Goal: Information Seeking & Learning: Learn about a topic

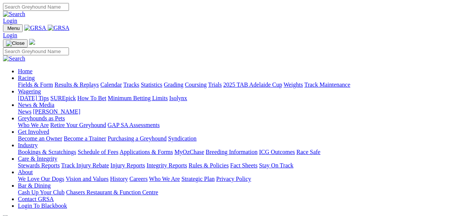
click at [34, 81] on link "Fields & Form" at bounding box center [35, 84] width 35 height 6
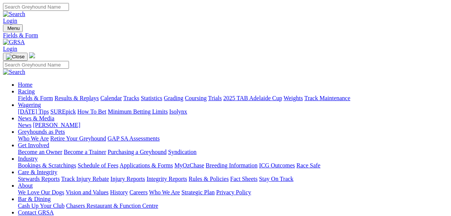
click at [40, 95] on link "Fields & Form" at bounding box center [35, 98] width 35 height 6
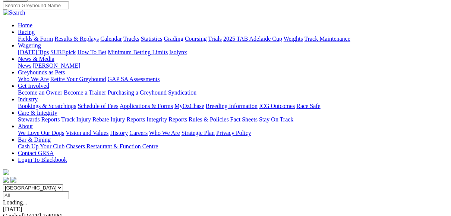
scroll to position [89, 0]
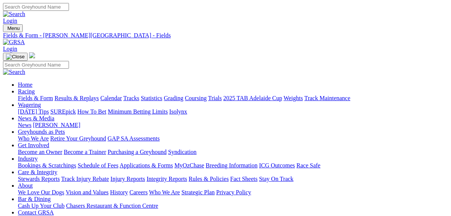
click at [34, 95] on link "Fields & Form" at bounding box center [35, 98] width 35 height 6
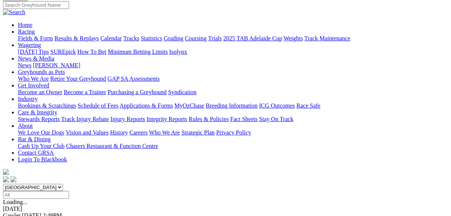
scroll to position [119, 0]
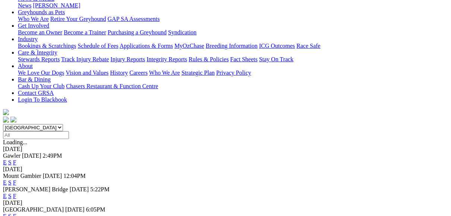
click at [16, 213] on link "F" at bounding box center [14, 216] width 3 height 6
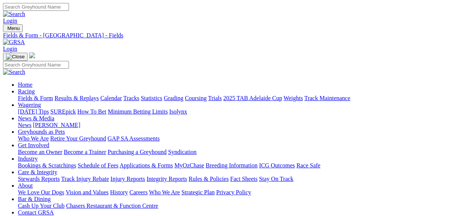
click at [99, 95] on link "Results & Replays" at bounding box center [76, 98] width 44 height 6
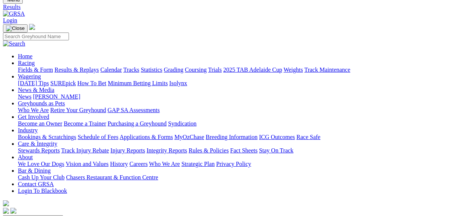
scroll to position [60, 0]
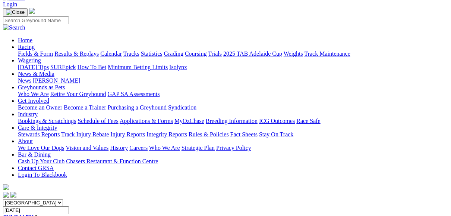
scroll to position [60, 0]
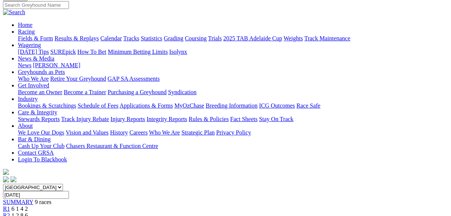
click at [10, 212] on link "R2" at bounding box center [6, 215] width 7 height 6
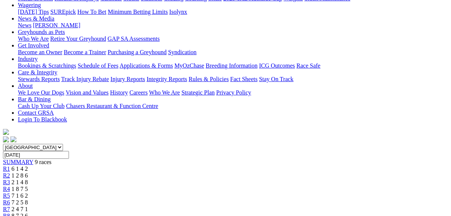
scroll to position [89, 0]
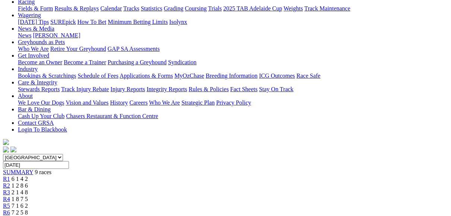
click at [10, 189] on link "R3" at bounding box center [6, 192] width 7 height 6
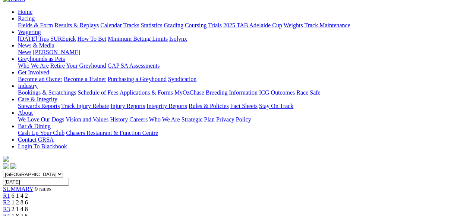
scroll to position [60, 0]
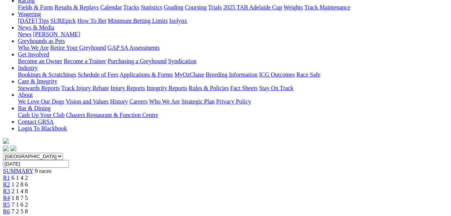
scroll to position [89, 0]
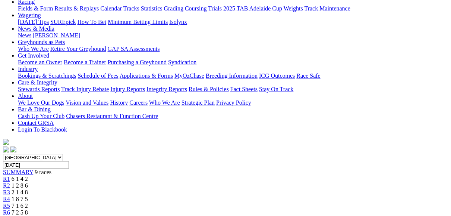
click at [10, 202] on span "R5" at bounding box center [6, 205] width 7 height 6
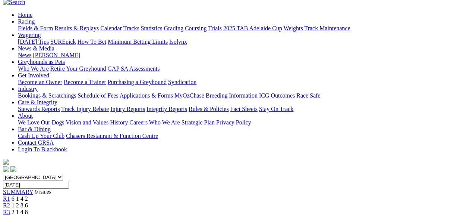
scroll to position [60, 0]
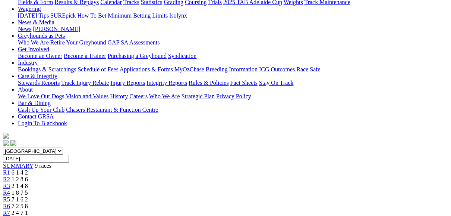
scroll to position [89, 0]
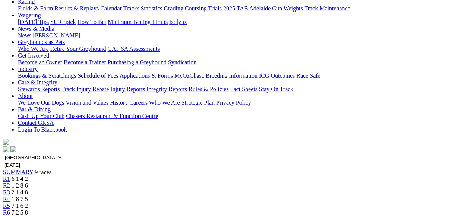
click at [10, 215] on link "R7" at bounding box center [6, 219] width 7 height 6
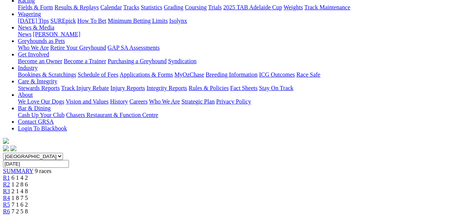
scroll to position [89, 0]
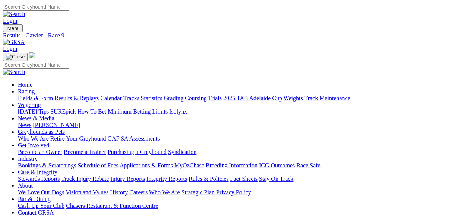
click at [82, 95] on link "Results & Replays" at bounding box center [76, 98] width 44 height 6
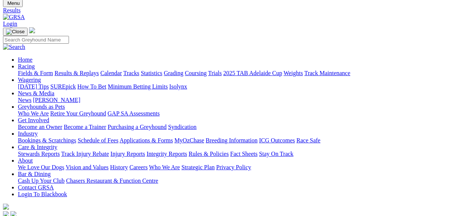
scroll to position [60, 0]
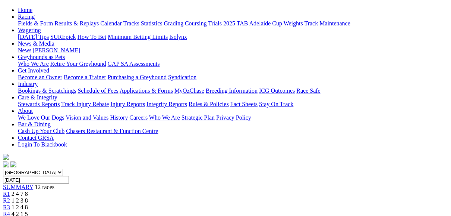
scroll to position [89, 0]
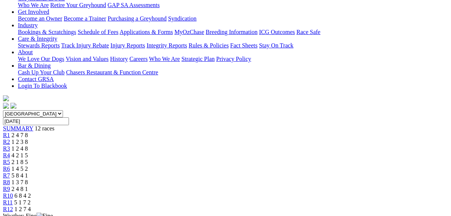
scroll to position [89, 0]
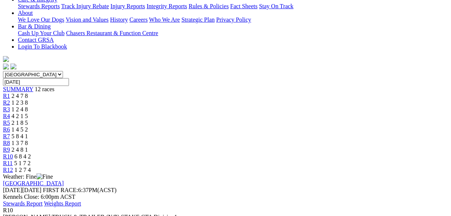
scroll to position [179, 0]
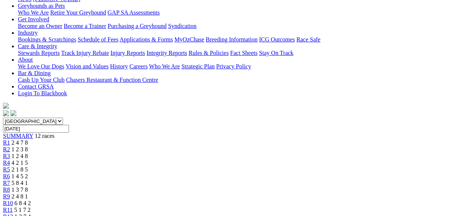
scroll to position [89, 0]
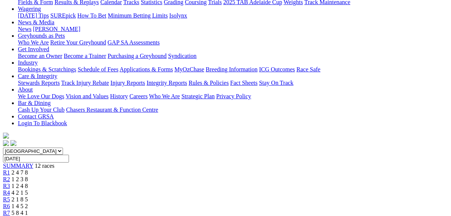
scroll to position [89, 0]
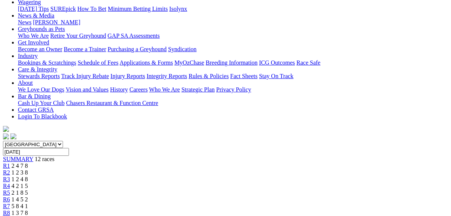
scroll to position [60, 0]
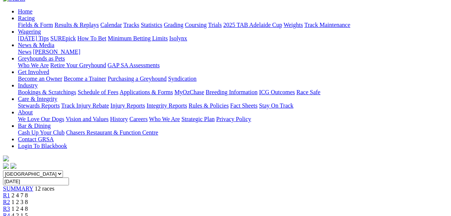
scroll to position [60, 0]
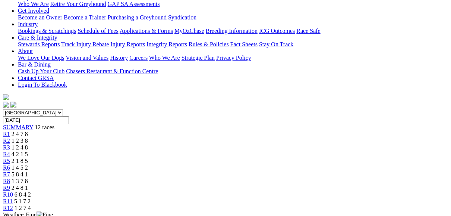
scroll to position [149, 0]
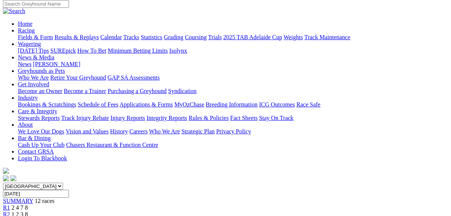
scroll to position [60, 0]
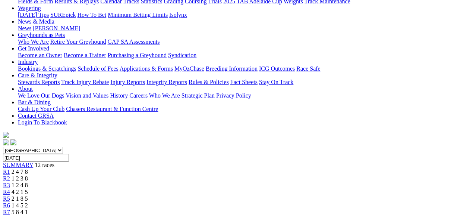
scroll to position [119, 0]
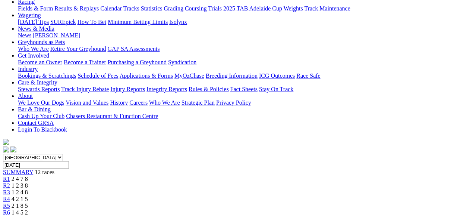
scroll to position [60, 0]
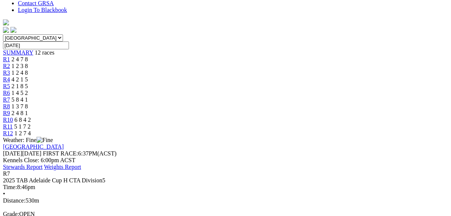
scroll to position [179, 0]
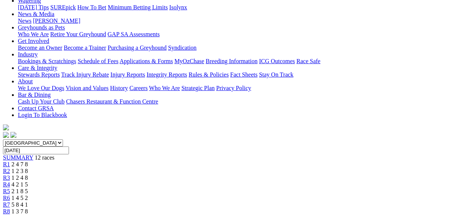
scroll to position [89, 0]
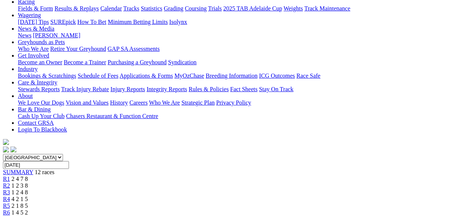
click at [10, 209] on span "R6" at bounding box center [6, 212] width 7 height 6
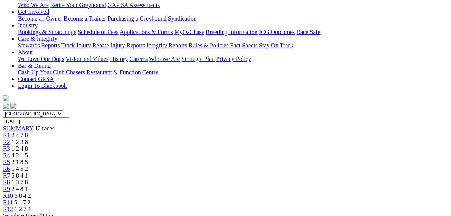
scroll to position [119, 0]
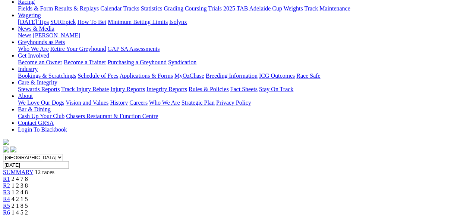
scroll to position [89, 0]
click at [10, 202] on span "R5" at bounding box center [6, 205] width 7 height 6
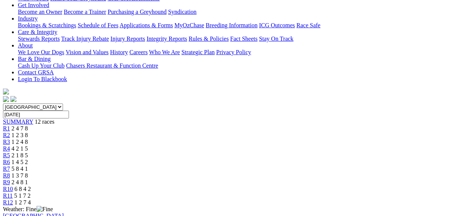
scroll to position [149, 0]
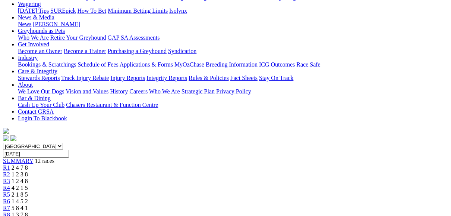
scroll to position [89, 0]
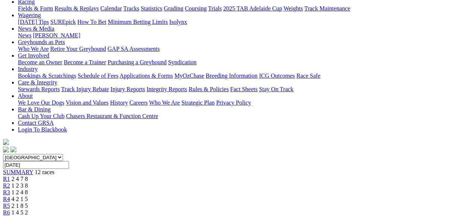
click at [10, 195] on span "R4" at bounding box center [6, 198] width 7 height 6
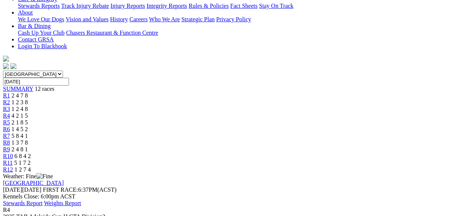
scroll to position [179, 0]
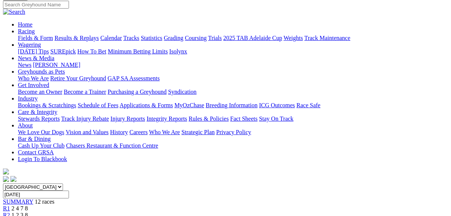
scroll to position [60, 0]
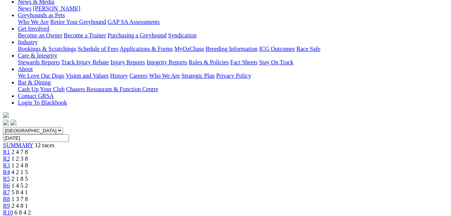
scroll to position [89, 0]
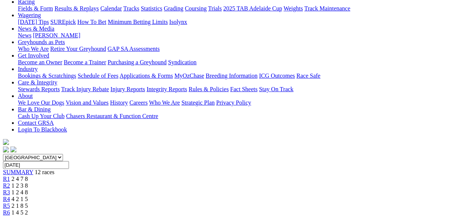
click at [10, 182] on span "R2" at bounding box center [6, 185] width 7 height 6
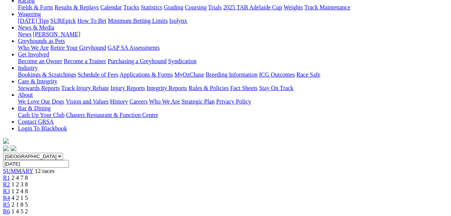
scroll to position [89, 0]
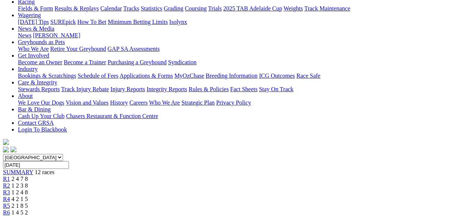
click at [10, 175] on link "R1" at bounding box center [6, 178] width 7 height 6
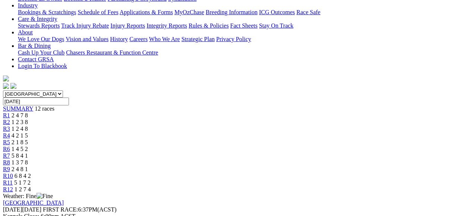
scroll to position [149, 0]
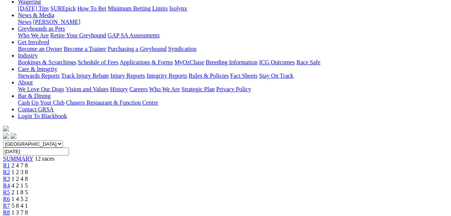
scroll to position [89, 0]
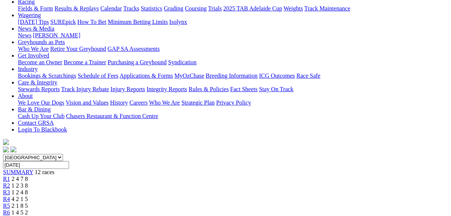
click at [10, 182] on span "R2" at bounding box center [6, 185] width 7 height 6
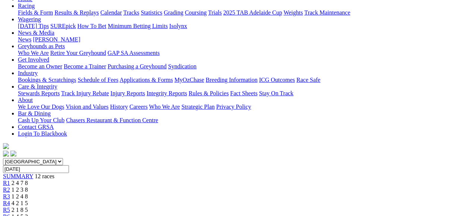
scroll to position [60, 0]
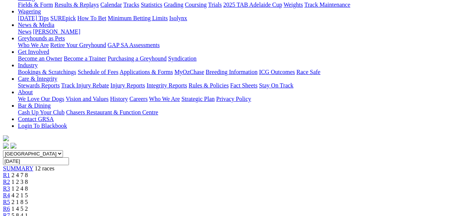
scroll to position [89, 0]
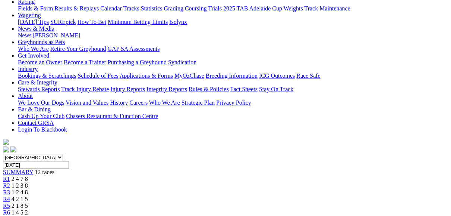
click at [28, 195] on span "4 2 1 5" at bounding box center [20, 198] width 16 height 6
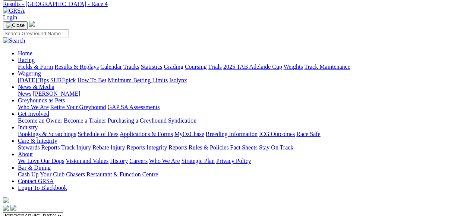
scroll to position [30, 0]
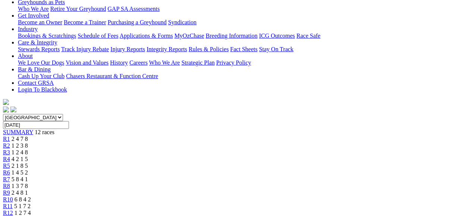
scroll to position [119, 0]
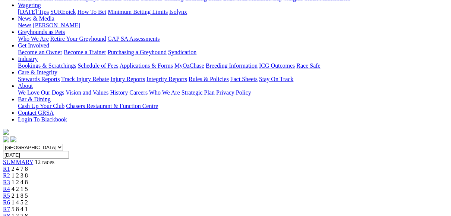
scroll to position [89, 0]
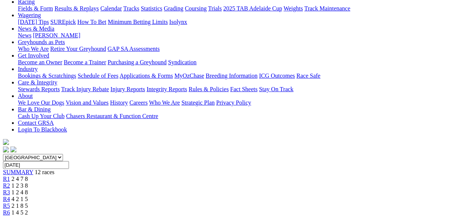
click at [10, 209] on span "R6" at bounding box center [6, 212] width 7 height 6
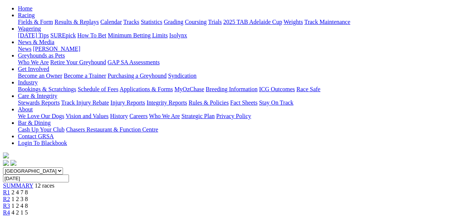
scroll to position [89, 0]
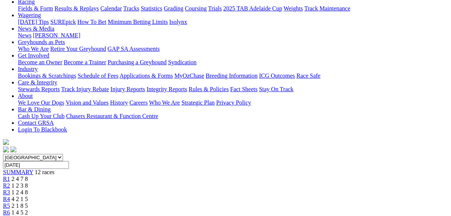
click at [10, 215] on span "R7" at bounding box center [6, 219] width 7 height 6
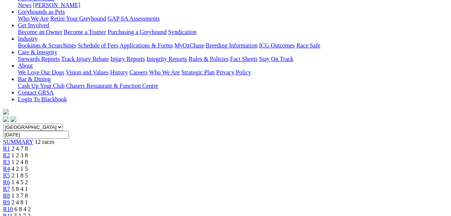
scroll to position [89, 0]
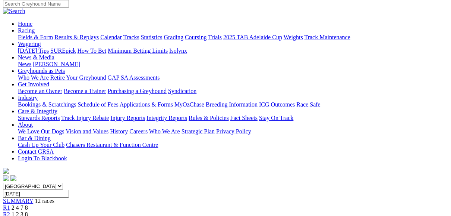
scroll to position [60, 0]
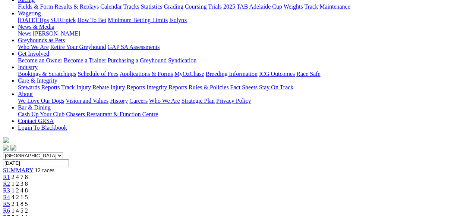
scroll to position [119, 0]
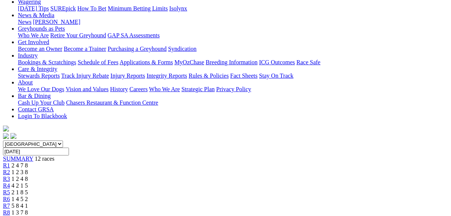
scroll to position [89, 0]
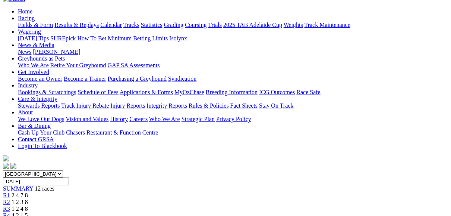
scroll to position [60, 0]
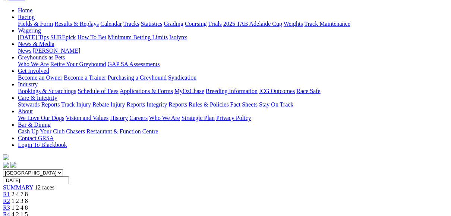
scroll to position [60, 0]
